Goal: Information Seeking & Learning: Learn about a topic

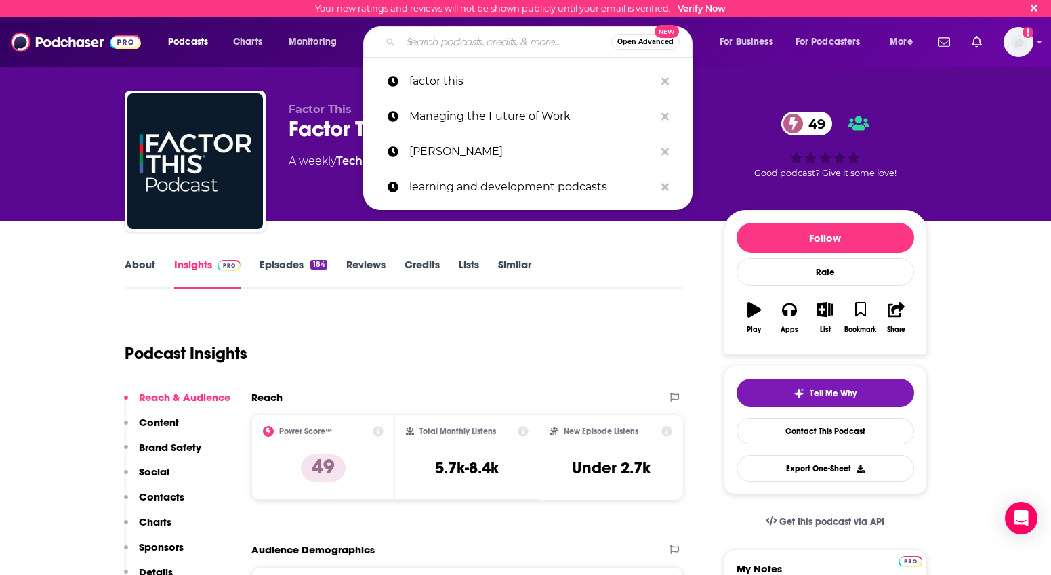
click at [417, 40] on input "Search podcasts, credits, & more..." at bounding box center [505, 42] width 211 height 22
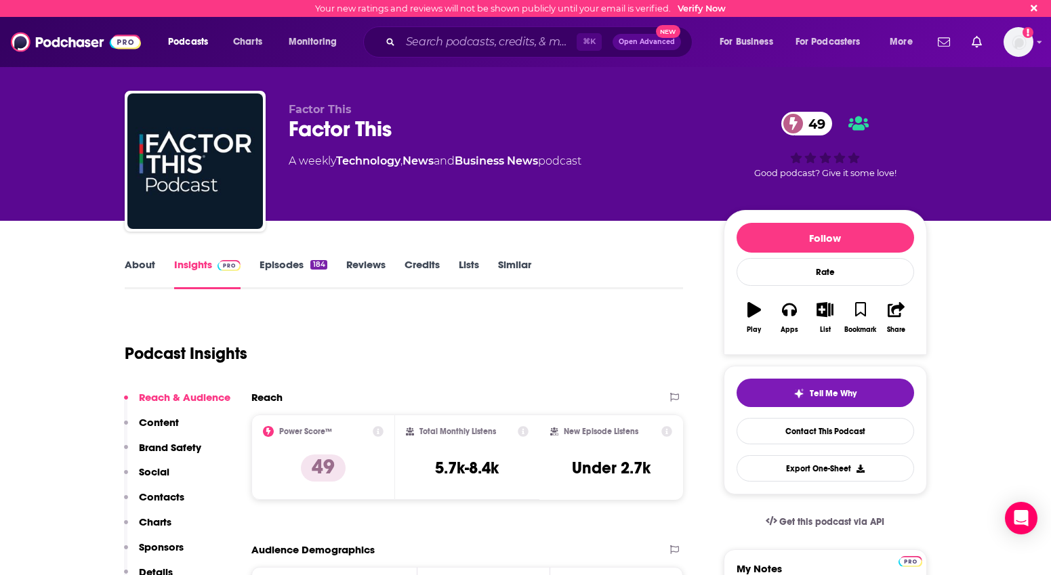
drag, startPoint x: 983, startPoint y: 530, endPoint x: 858, endPoint y: 585, distance: 136.2
click at [858, 574] on html "Your new ratings and reviews will not be shown publicly until your email is ver…" at bounding box center [525, 287] width 1051 height 575
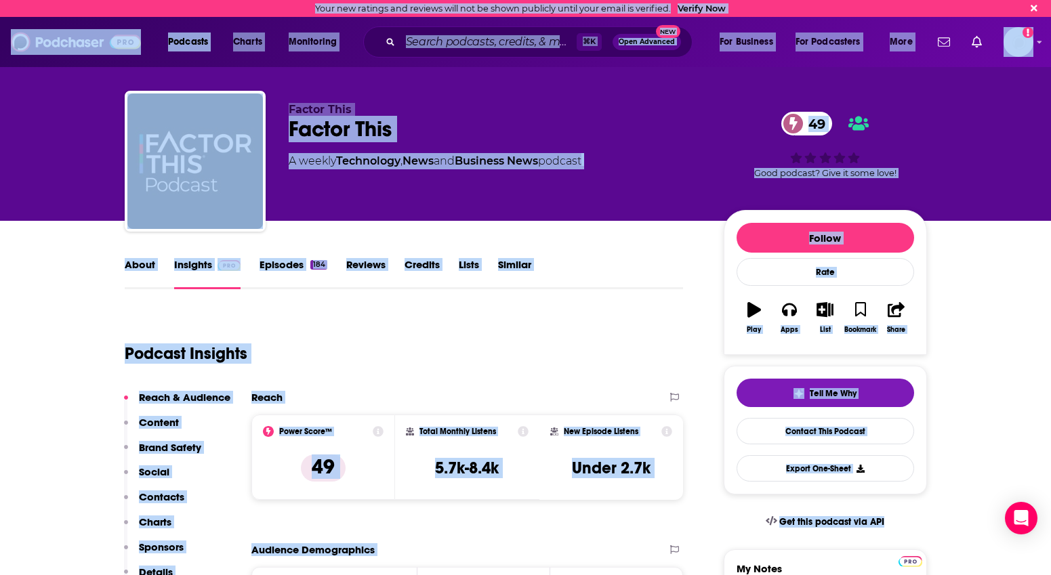
scroll to position [226, 0]
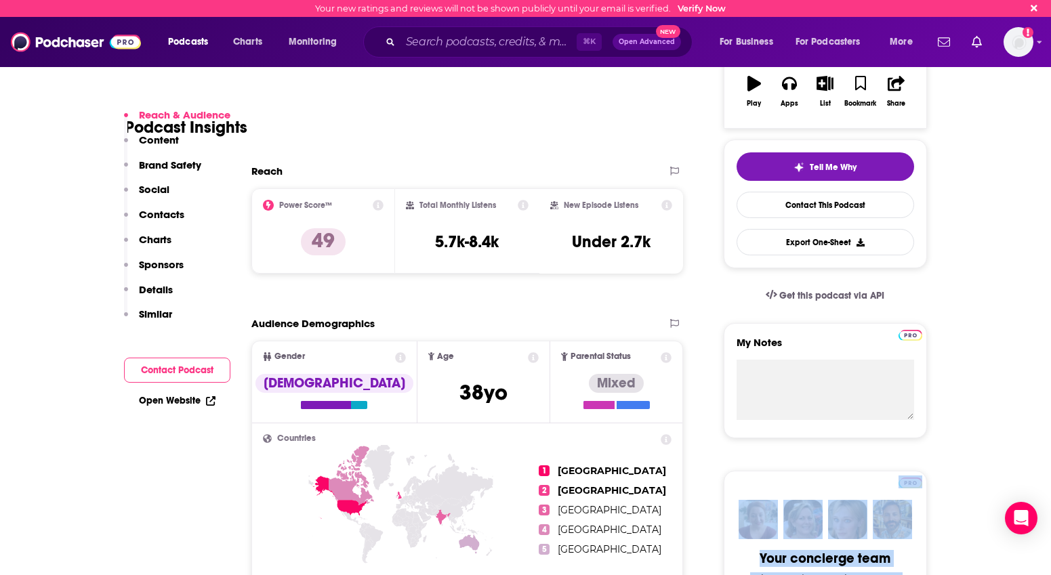
drag, startPoint x: 956, startPoint y: 539, endPoint x: 871, endPoint y: 671, distance: 157.3
click at [871, 349] on html "Your new ratings and reviews will not be shown publicly until your email is ver…" at bounding box center [525, 61] width 1051 height 575
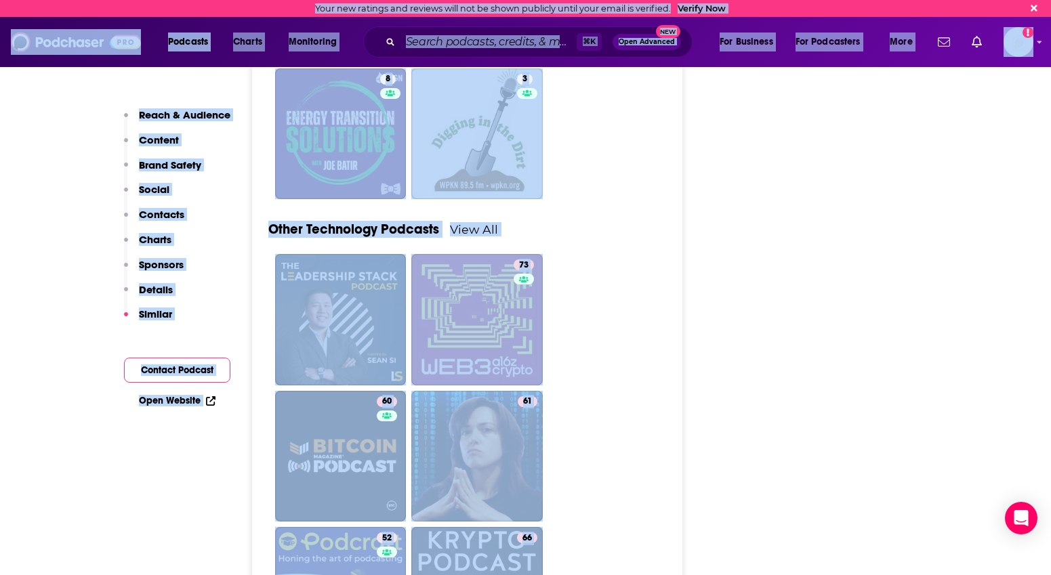
scroll to position [3550, 0]
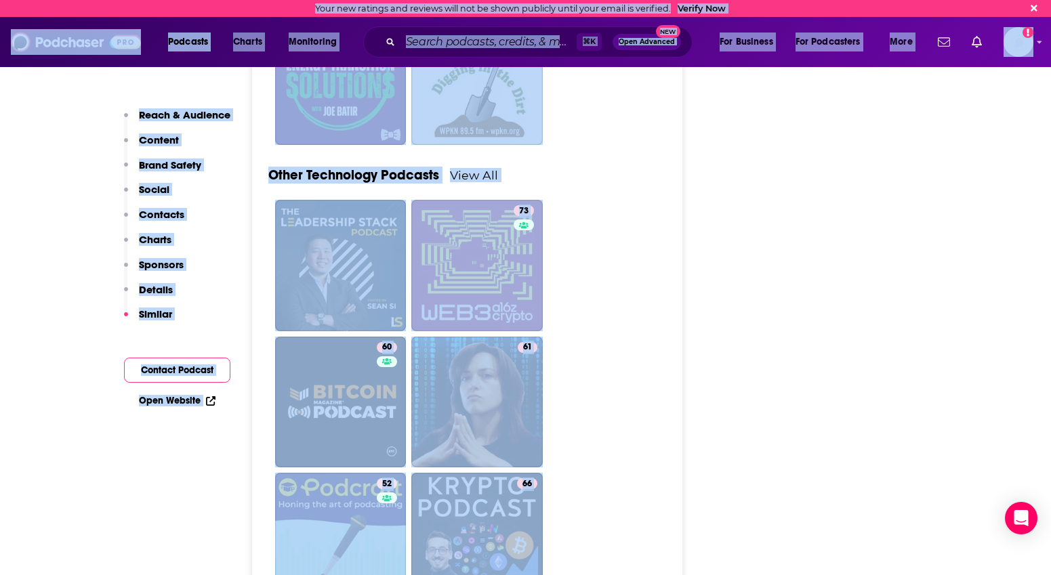
click at [547, 54] on div "⌘ K Open Advanced New" at bounding box center [527, 41] width 329 height 31
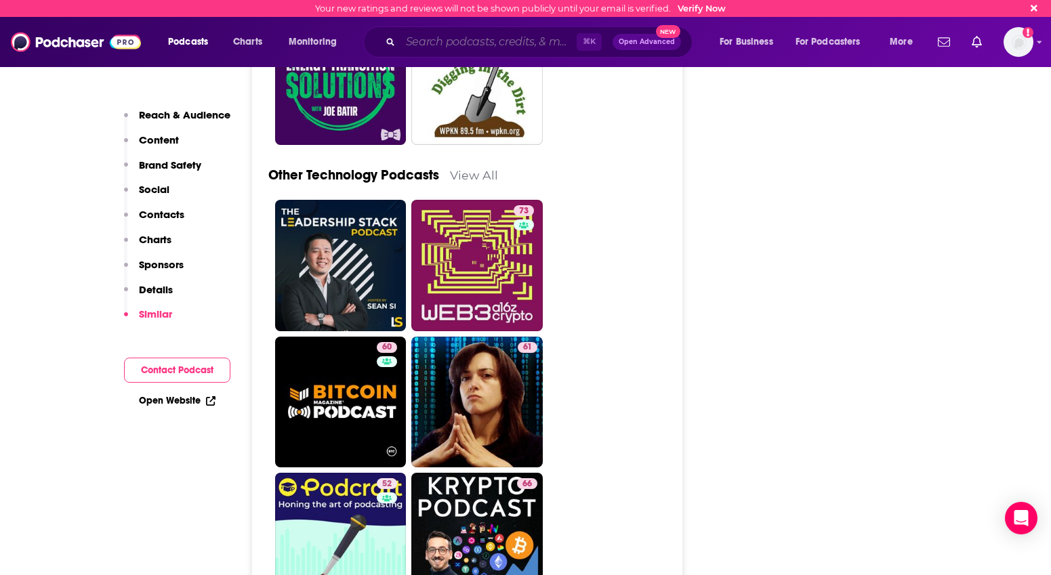
click at [479, 49] on input "Search podcasts, credits, & more..." at bounding box center [488, 42] width 176 height 22
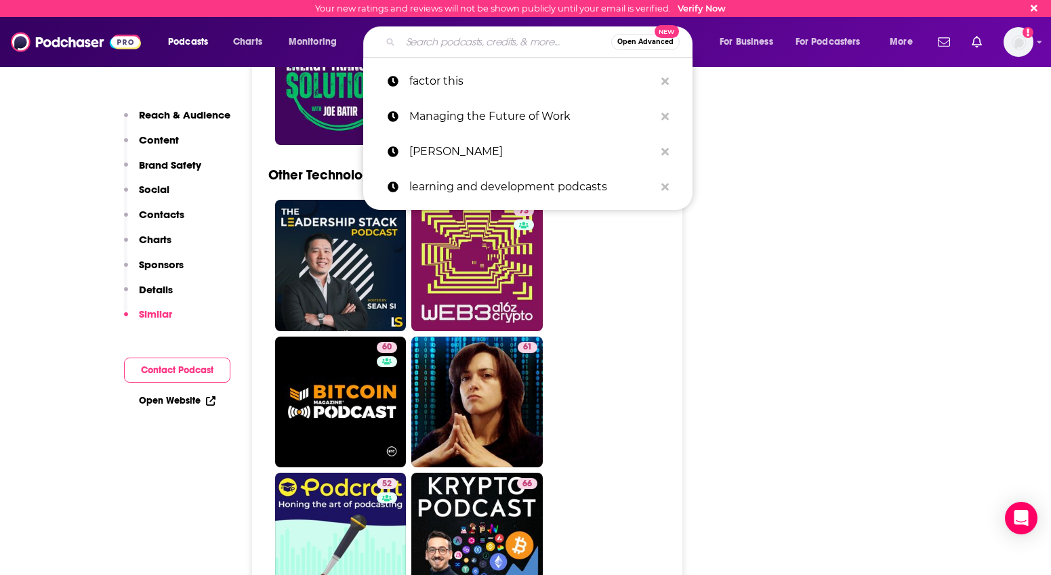
click at [468, 38] on input "Search podcasts, credits, & more..." at bounding box center [505, 42] width 211 height 22
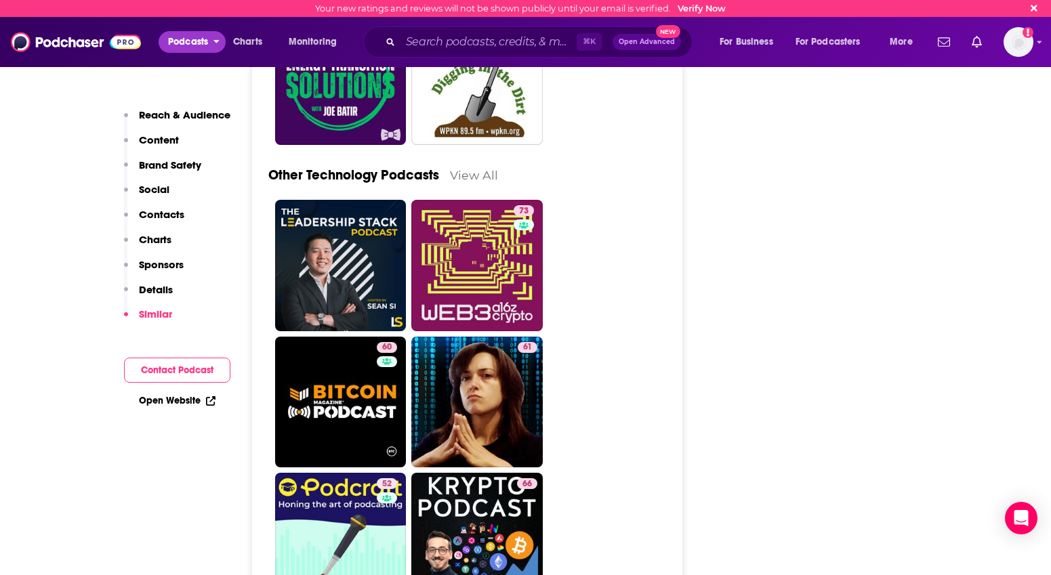
click at [175, 44] on span "Podcasts" at bounding box center [188, 42] width 40 height 19
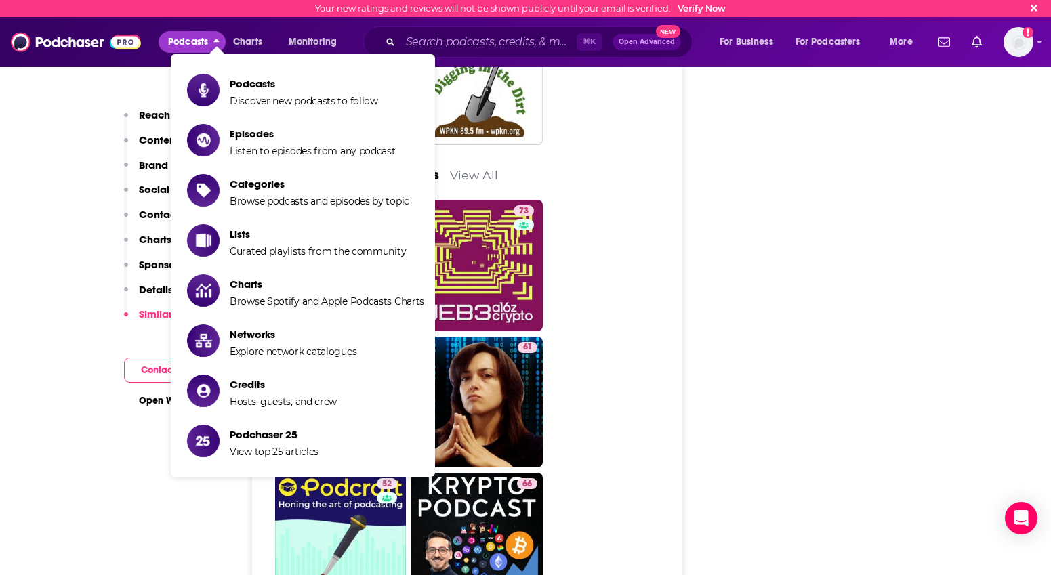
click at [186, 43] on span "Podcasts" at bounding box center [188, 42] width 40 height 19
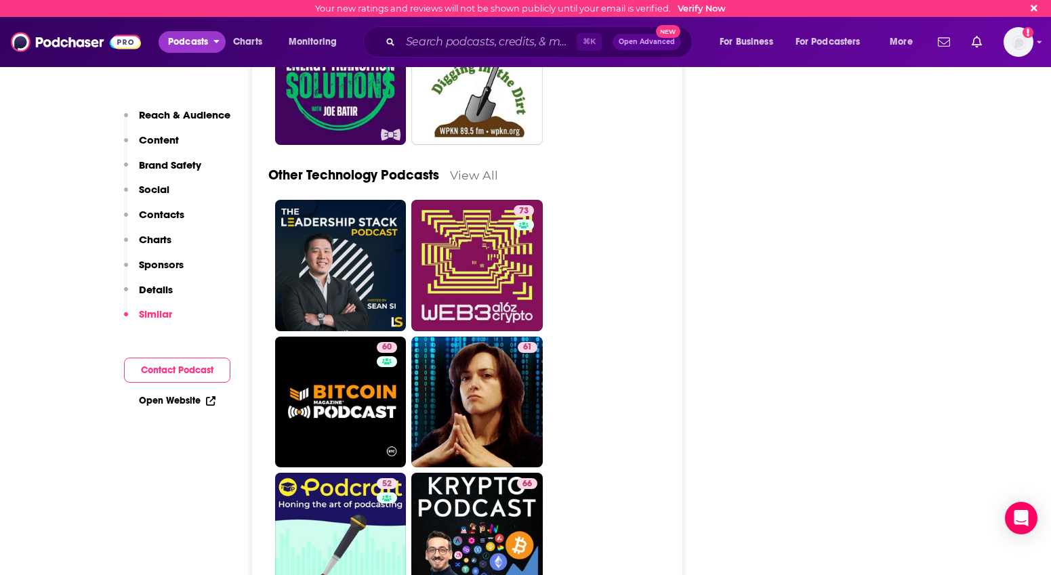
click at [185, 43] on span "Podcasts" at bounding box center [188, 42] width 40 height 19
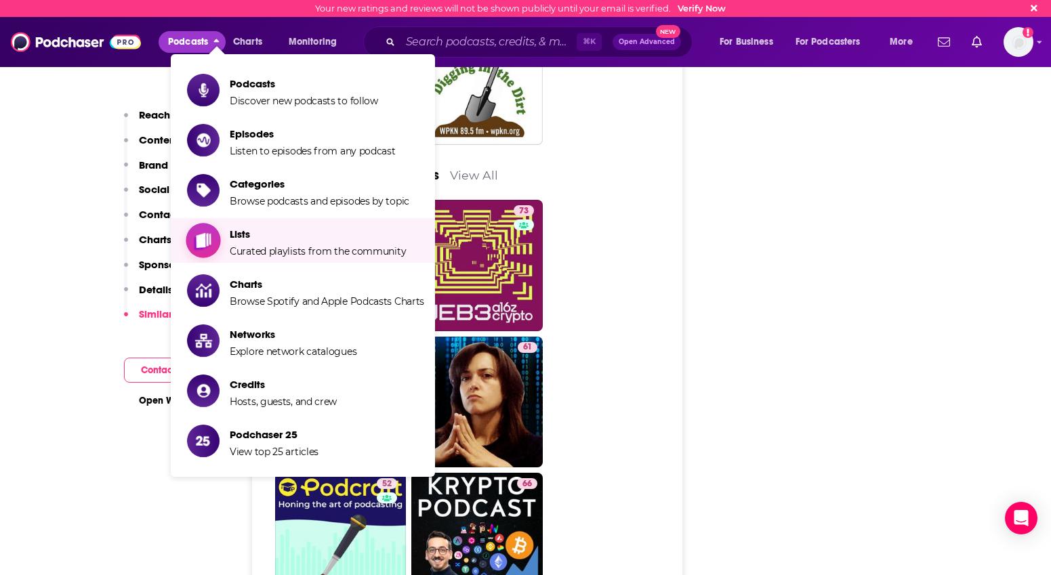
click at [226, 236] on link "Lists Curated playlists from the community" at bounding box center [305, 241] width 237 height 34
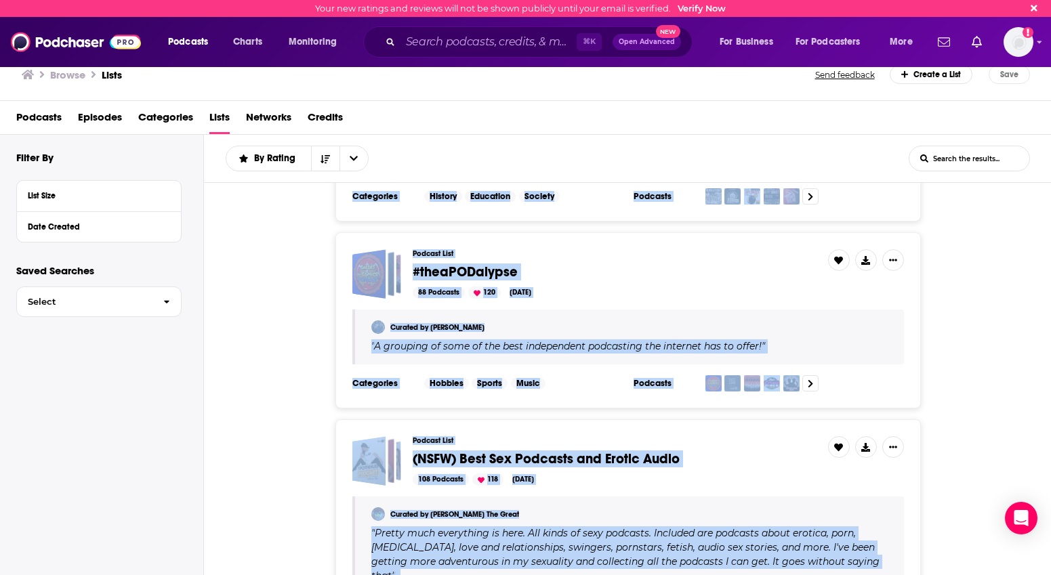
drag, startPoint x: 950, startPoint y: 556, endPoint x: 898, endPoint y: 580, distance: 57.3
click at [898, 574] on html "Your new ratings and reviews will not be shown publicly until your email is ver…" at bounding box center [525, 287] width 1051 height 575
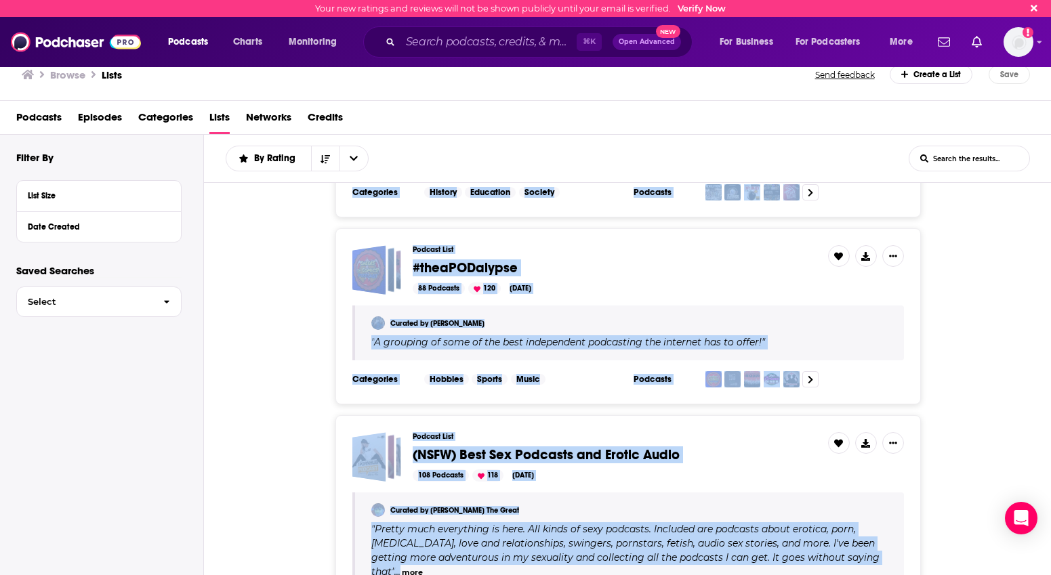
click at [964, 371] on div "Podcast List #theaPODalypse 88 Podcasts 120 [DATE] Curated by [PERSON_NAME] " A…" at bounding box center [627, 316] width 847 height 176
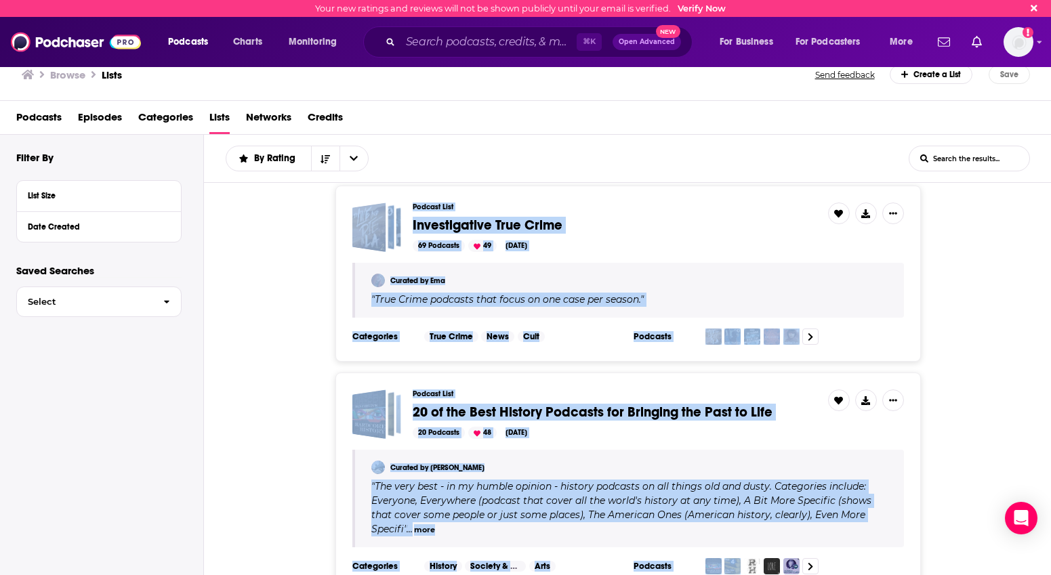
scroll to position [3054, 0]
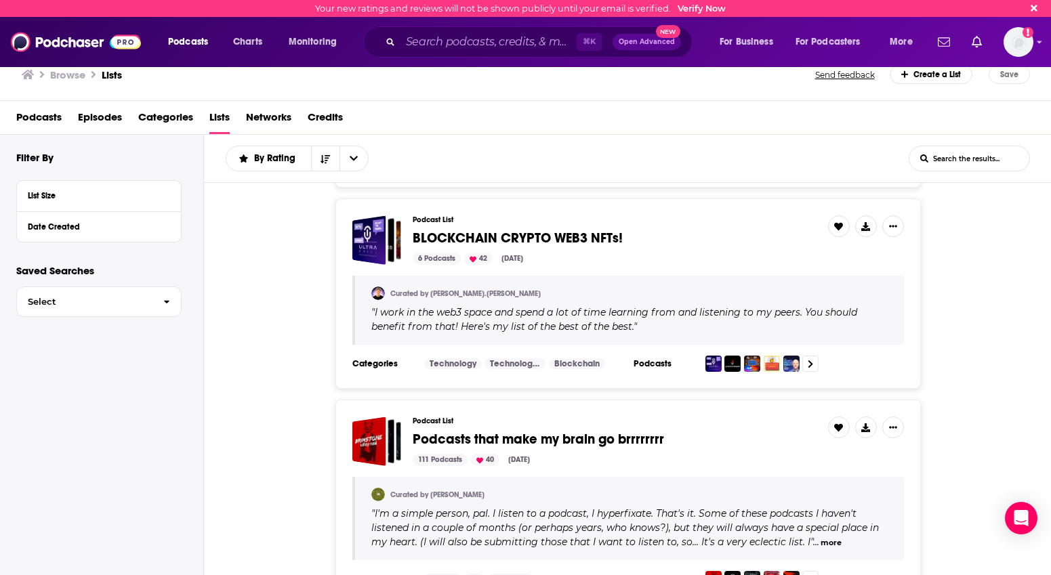
drag, startPoint x: 963, startPoint y: 383, endPoint x: 702, endPoint y: 636, distance: 363.6
click at [702, 574] on html "Your new ratings and reviews will not be shown publicly until your email is ver…" at bounding box center [525, 287] width 1051 height 575
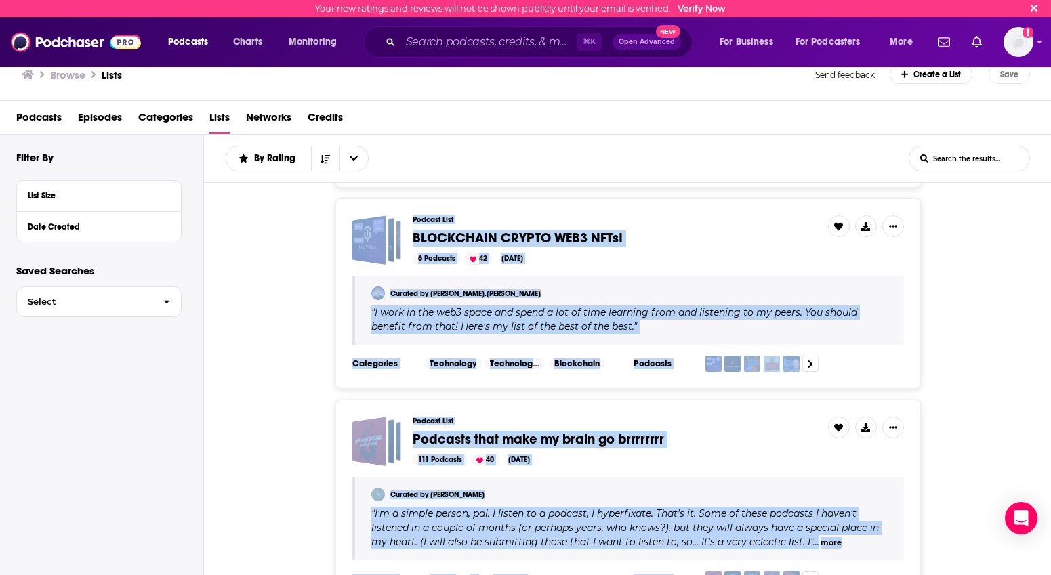
scroll to position [3996, 0]
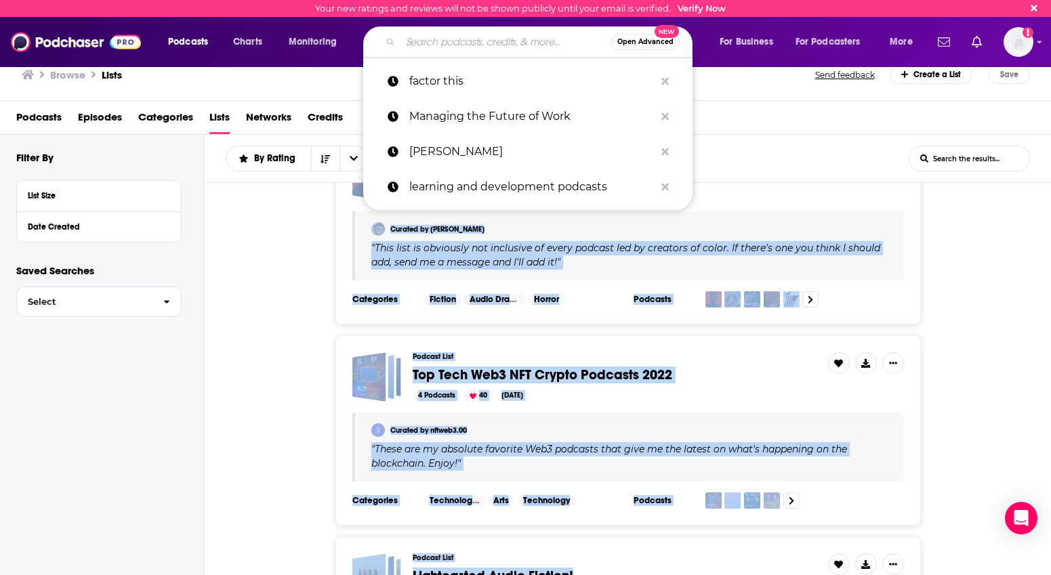
click at [431, 48] on input "Search podcasts, credits, & more..." at bounding box center [505, 42] width 211 height 22
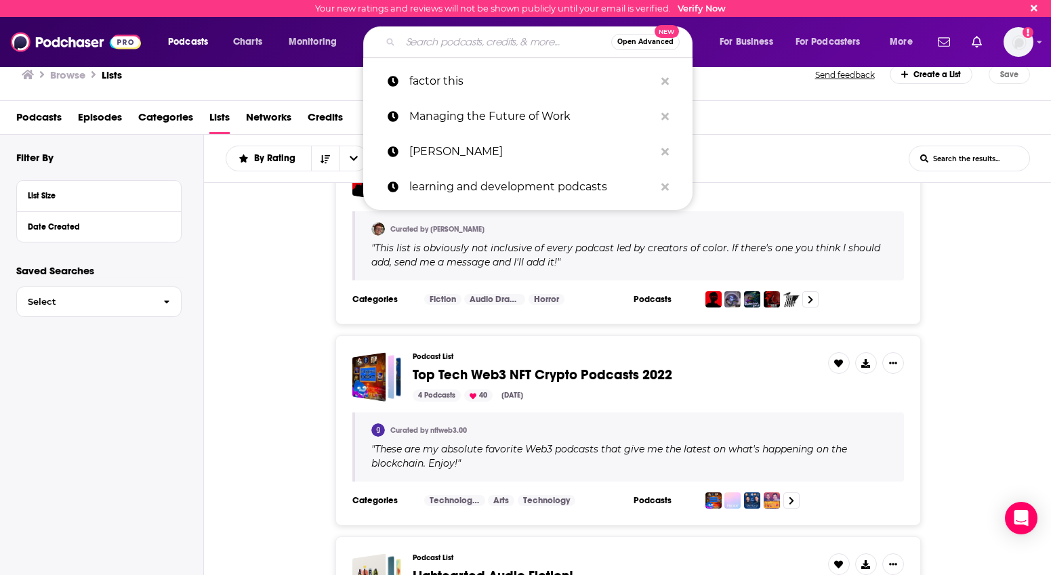
click at [425, 43] on input "Search podcasts, credits, & more..." at bounding box center [505, 42] width 211 height 22
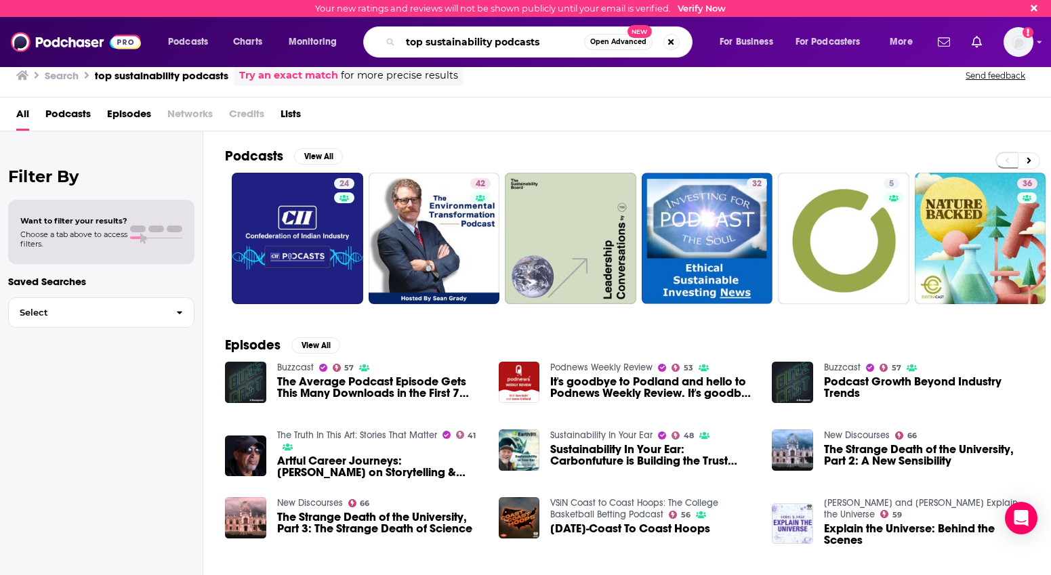
click at [546, 39] on input "top sustainability podcasts" at bounding box center [492, 42] width 184 height 22
drag, startPoint x: 546, startPoint y: 39, endPoint x: 390, endPoint y: 30, distance: 156.1
click at [390, 30] on div "top sustainability podcasts Open Advanced New" at bounding box center [527, 41] width 329 height 31
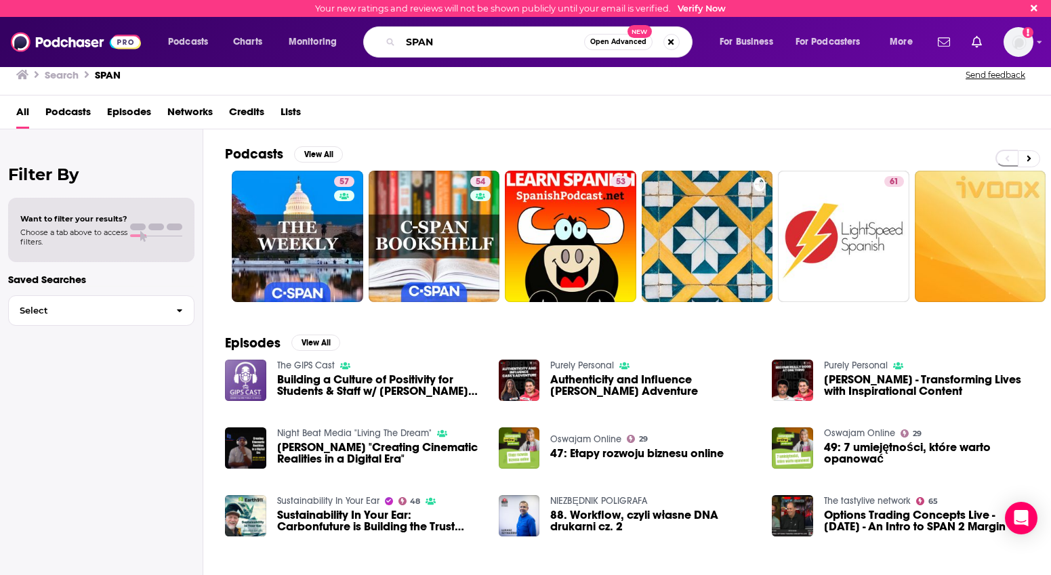
drag, startPoint x: 438, startPoint y: 42, endPoint x: 373, endPoint y: 42, distance: 65.0
click at [373, 42] on div "SPAN Open Advanced New" at bounding box center [527, 41] width 329 height 31
type input "B"
type input "HBR"
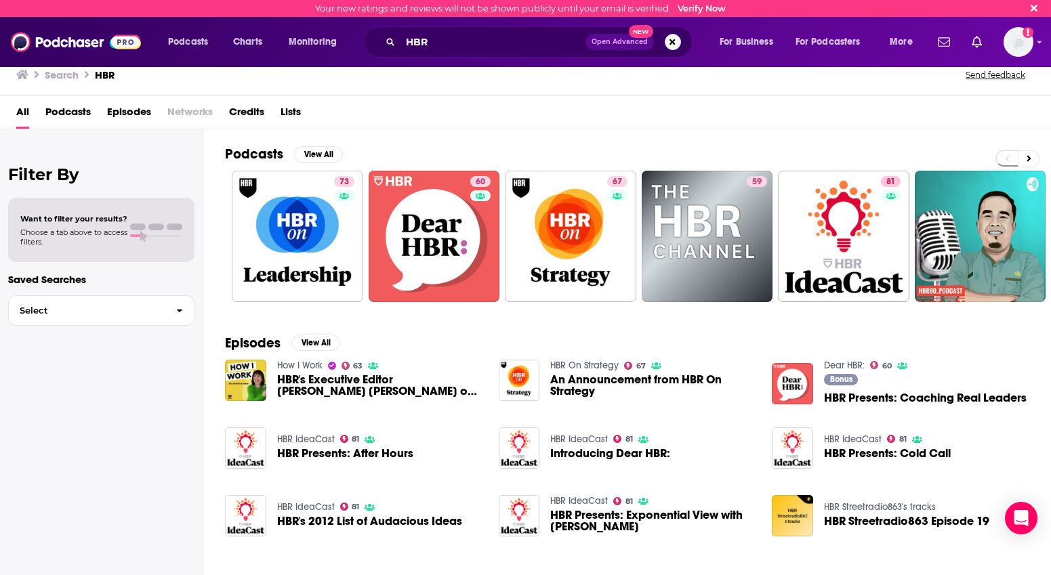
click at [287, 381] on span "HBR's Executive Editor [PERSON_NAME] [PERSON_NAME] on how to be a better writer" at bounding box center [379, 385] width 205 height 23
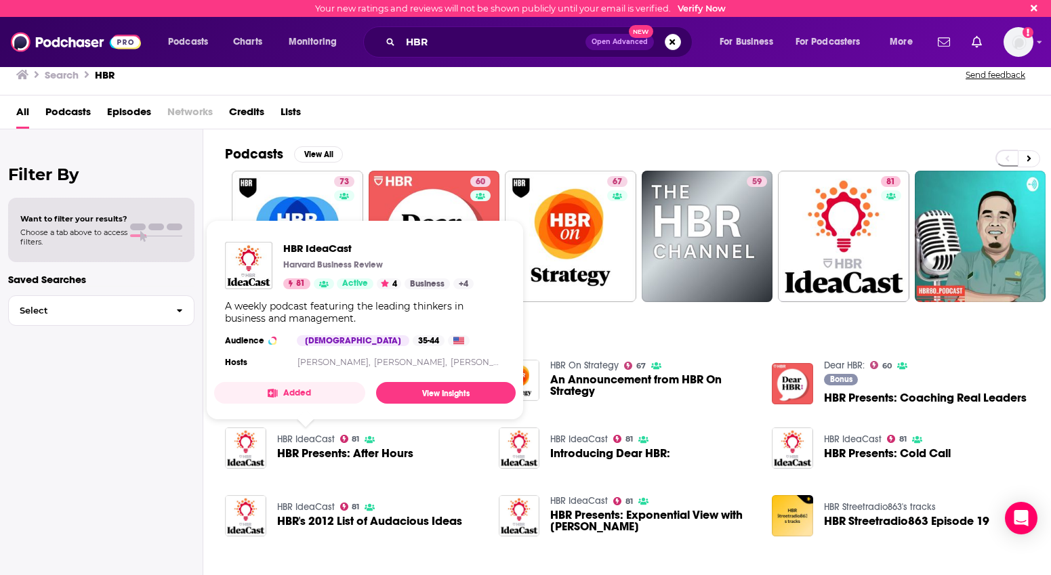
click at [291, 435] on link "HBR IdeaCast" at bounding box center [306, 440] width 58 height 12
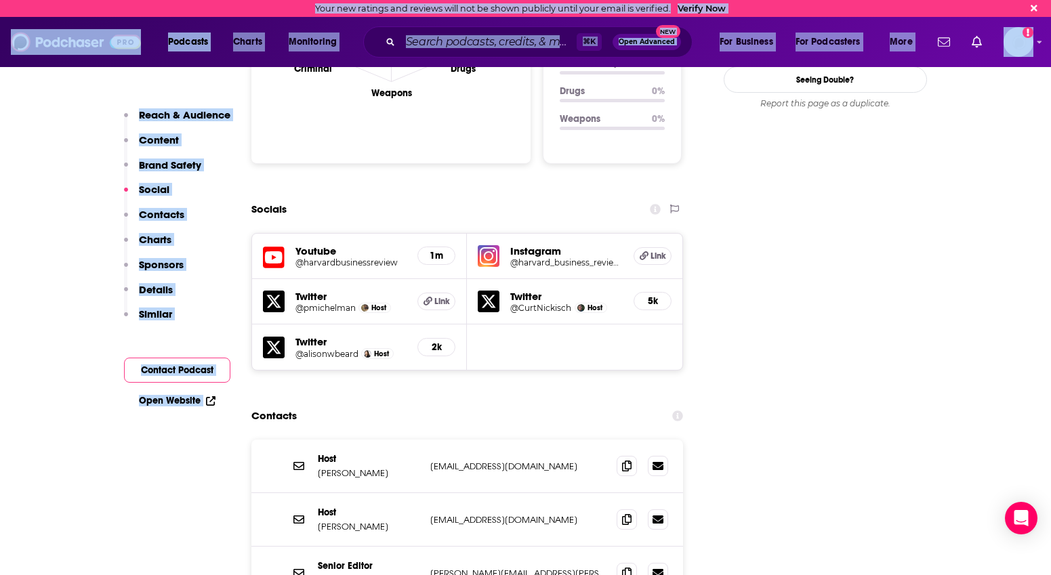
scroll to position [1498, 0]
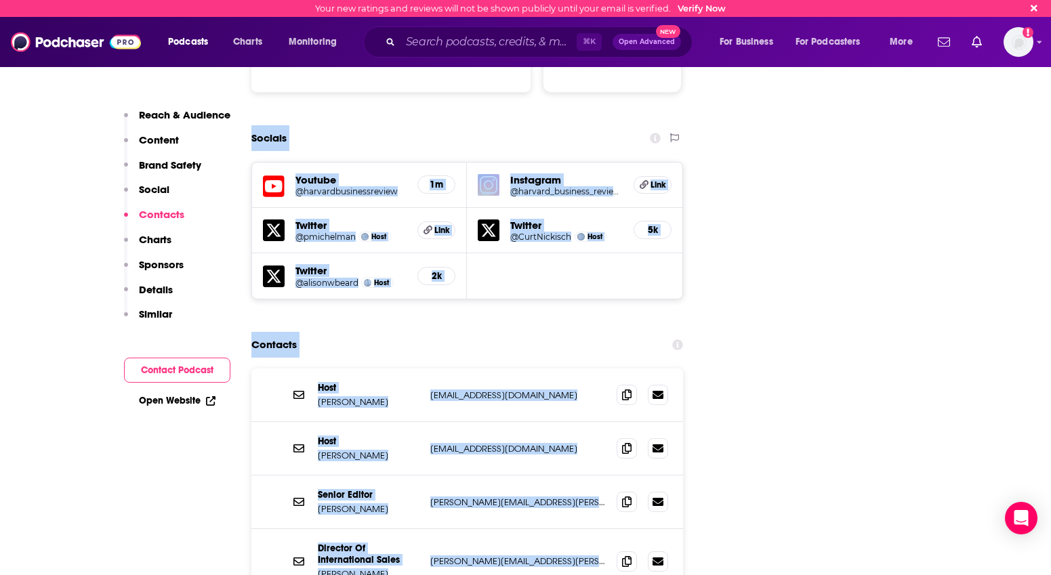
drag, startPoint x: 416, startPoint y: 549, endPoint x: 343, endPoint y: 560, distance: 73.2
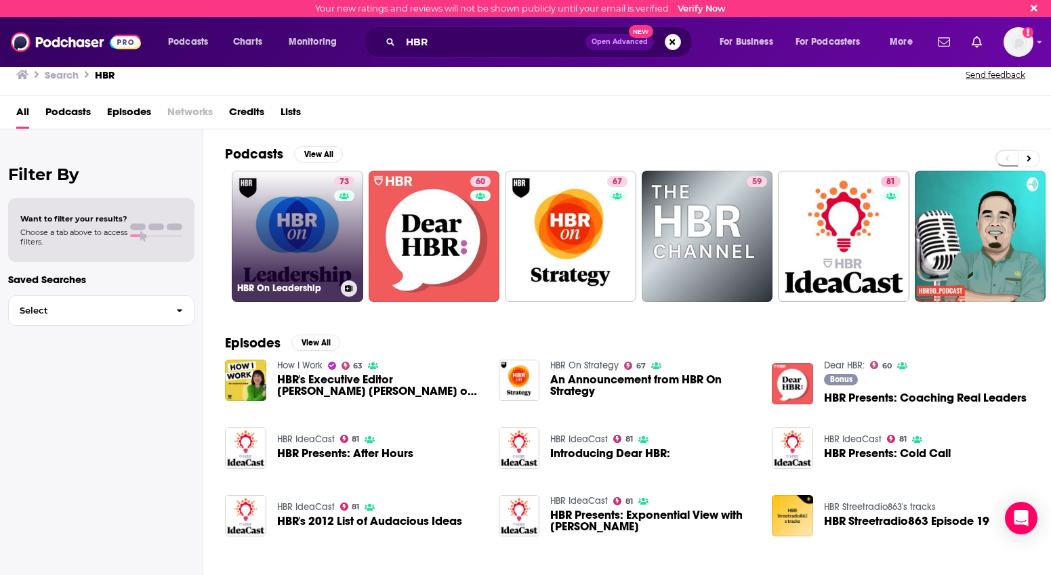
click at [290, 253] on link "73 HBR On Leadership" at bounding box center [297, 236] width 131 height 131
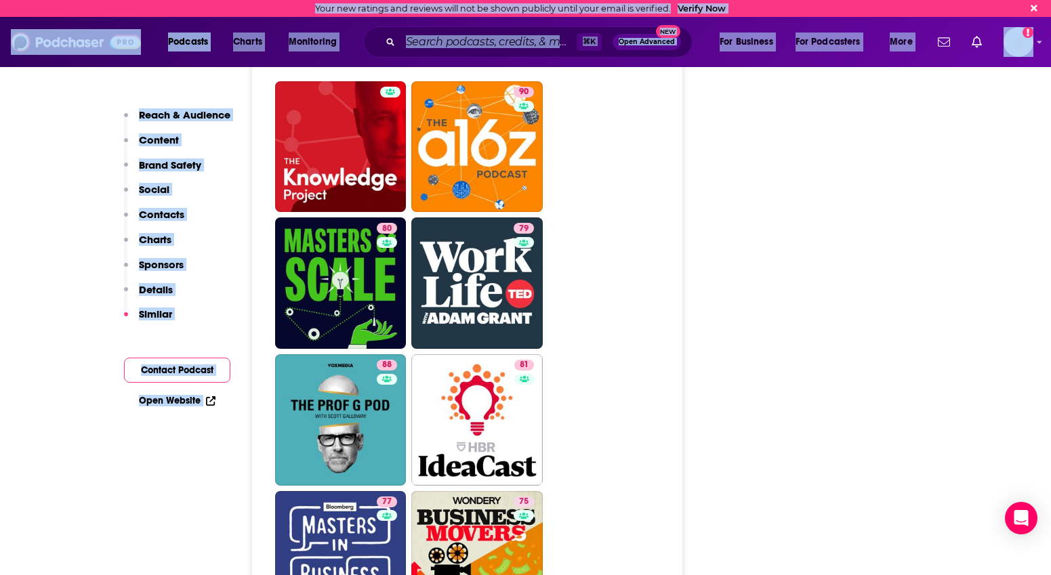
drag, startPoint x: 479, startPoint y: 555, endPoint x: 354, endPoint y: 636, distance: 148.4
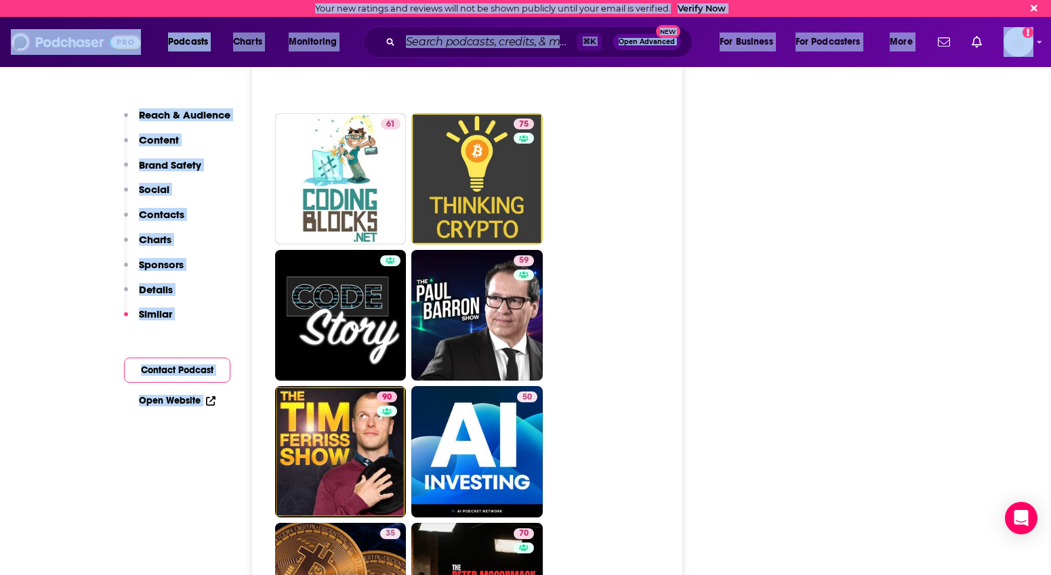
scroll to position [4944, 0]
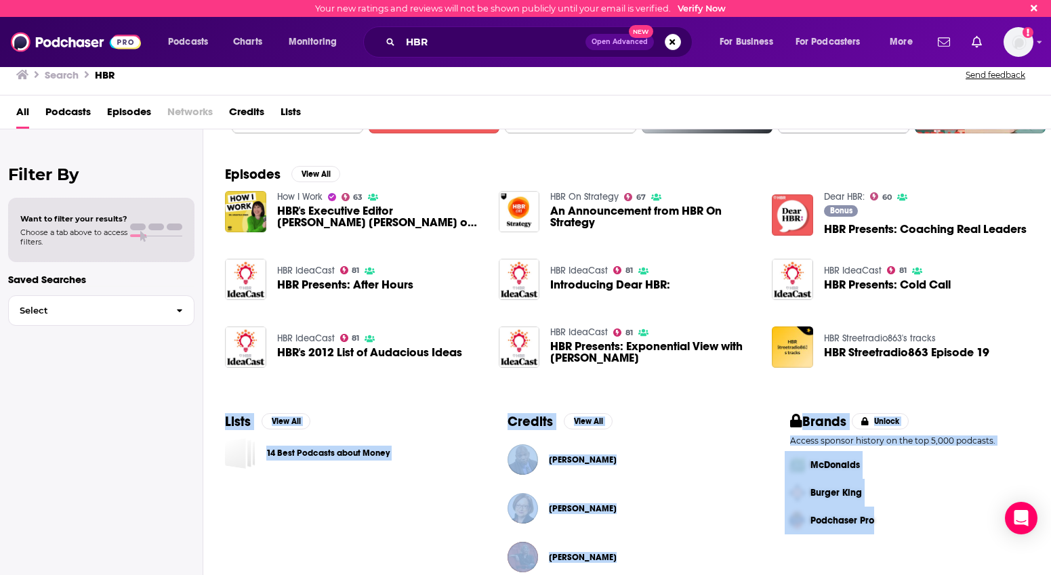
scroll to position [190, 0]
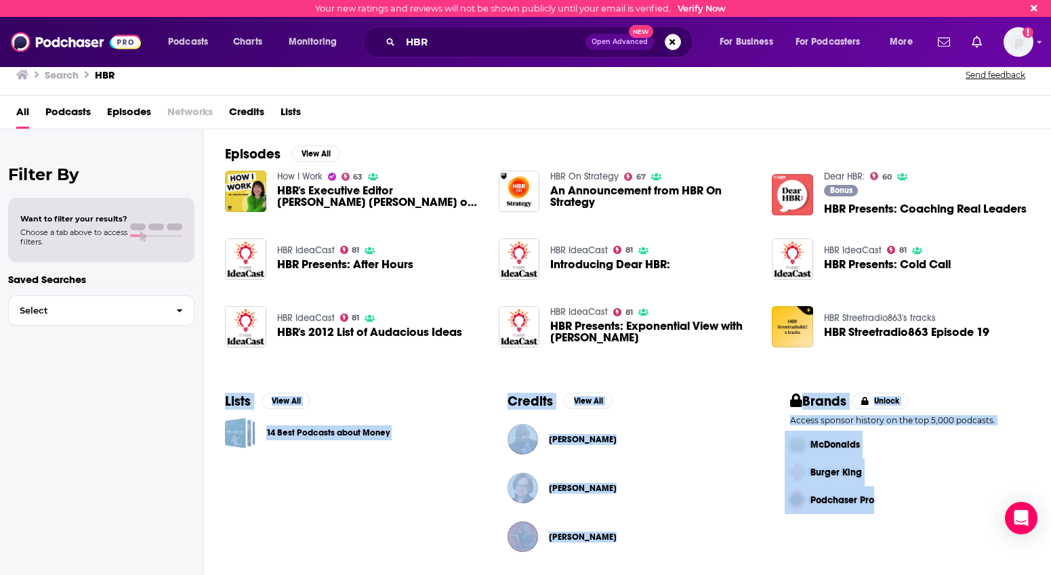
drag, startPoint x: 949, startPoint y: 563, endPoint x: 885, endPoint y: 579, distance: 65.7
click at [885, 574] on html "Your new ratings and reviews will not be shown publicly until your email is ver…" at bounding box center [525, 287] width 1051 height 575
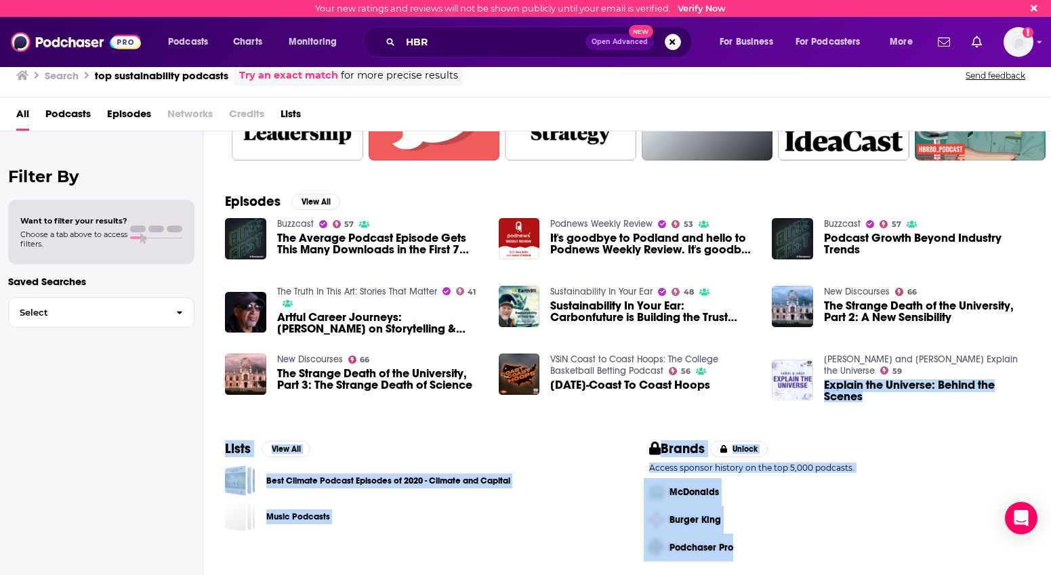
scroll to position [146, 0]
